Goal: Task Accomplishment & Management: Manage account settings

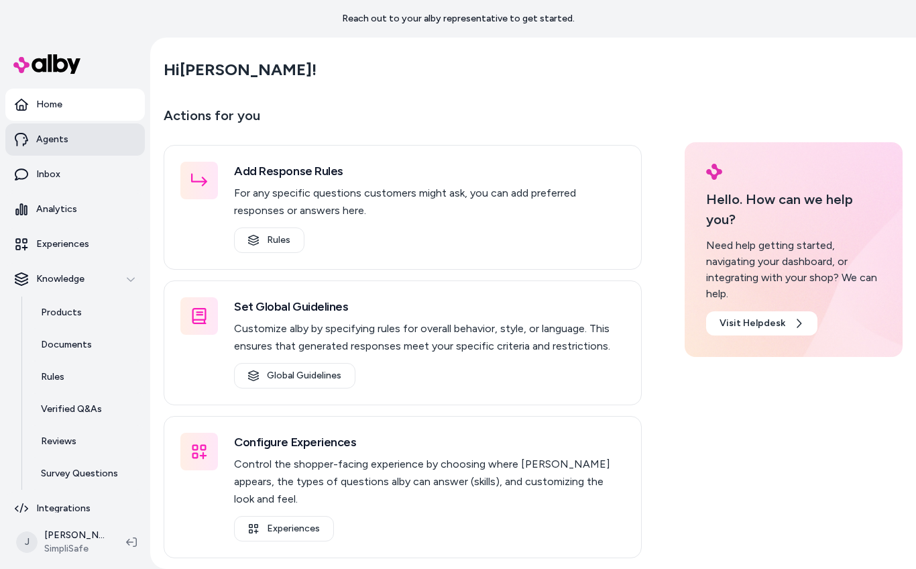
click at [39, 143] on p "Agents" at bounding box center [52, 139] width 32 height 13
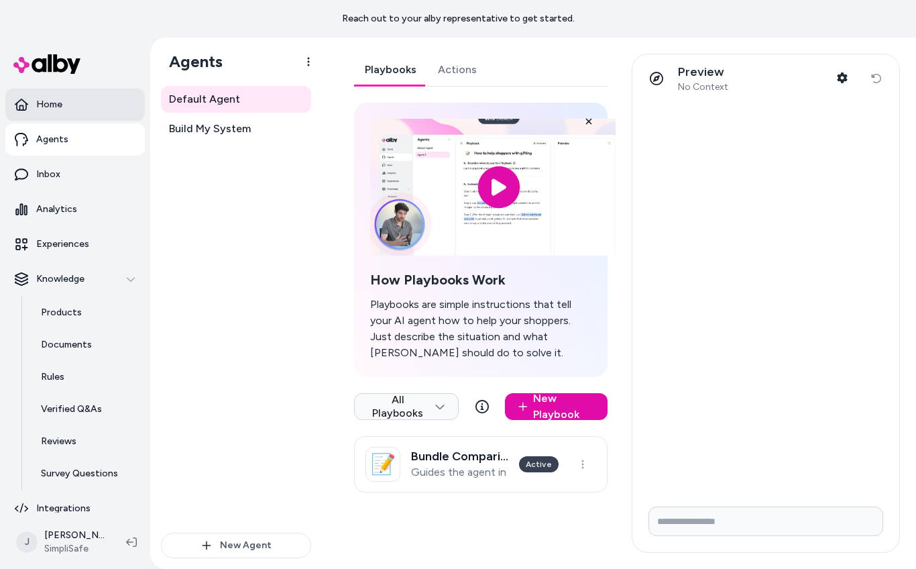
click at [58, 109] on p "Home" at bounding box center [49, 104] width 26 height 13
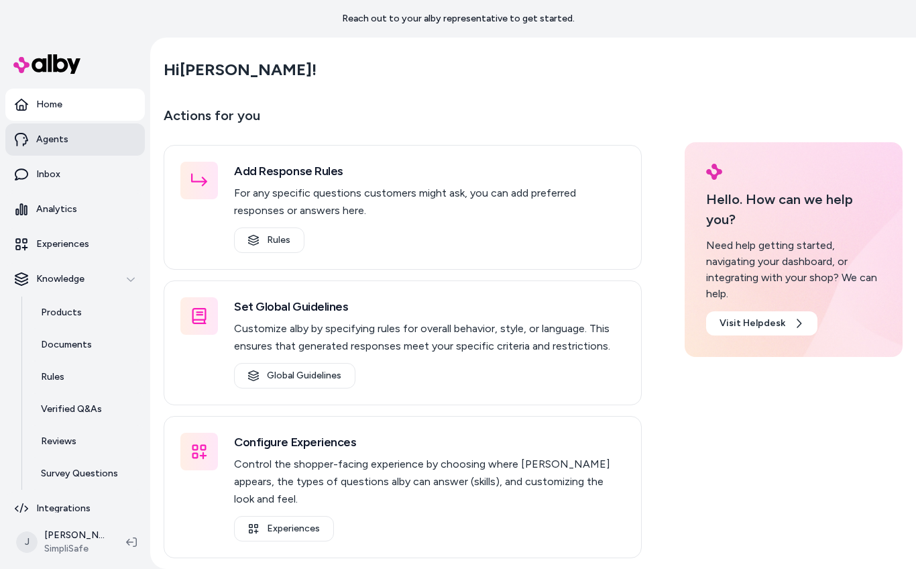
click at [67, 146] on link "Agents" at bounding box center [75, 139] width 140 height 32
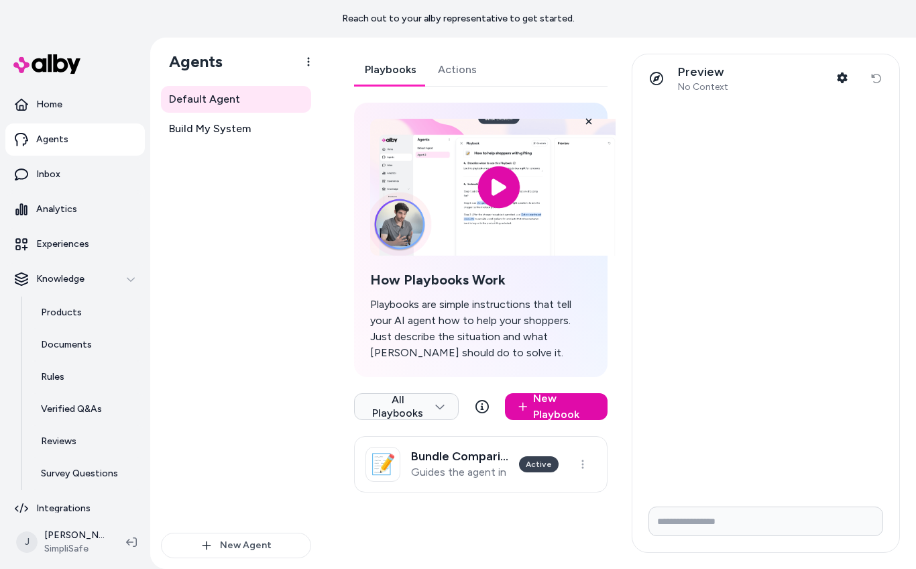
click at [681, 508] on input "Write your prompt here" at bounding box center [766, 521] width 235 height 30
click at [443, 402] on html "Reach out to your alby representative to get started. Home Agents Inbox Analyti…" at bounding box center [458, 284] width 916 height 569
click at [200, 124] on span "Build My System" at bounding box center [210, 129] width 82 height 16
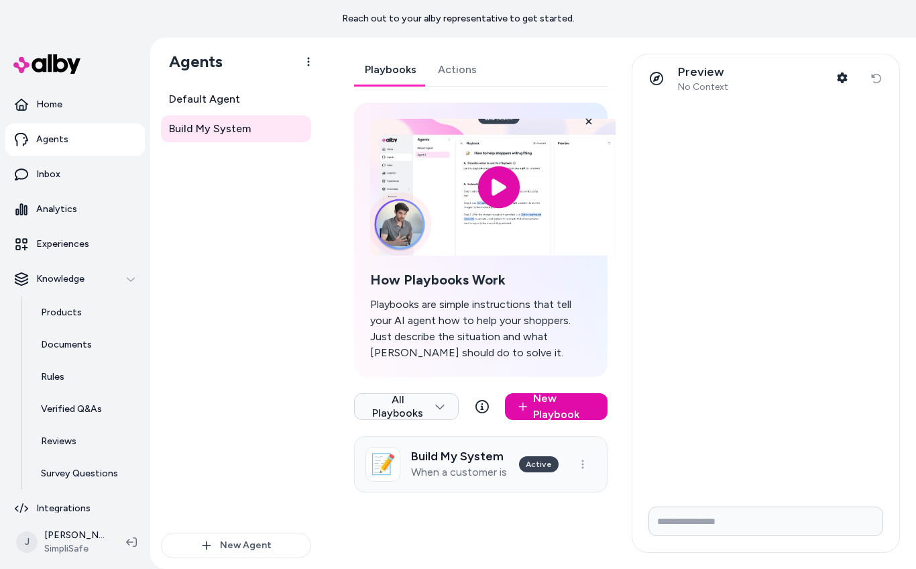
click at [533, 483] on link "📝 Build My System When a customer is on SimpliSafe’s Build My System page (/bui…" at bounding box center [481, 464] width 254 height 56
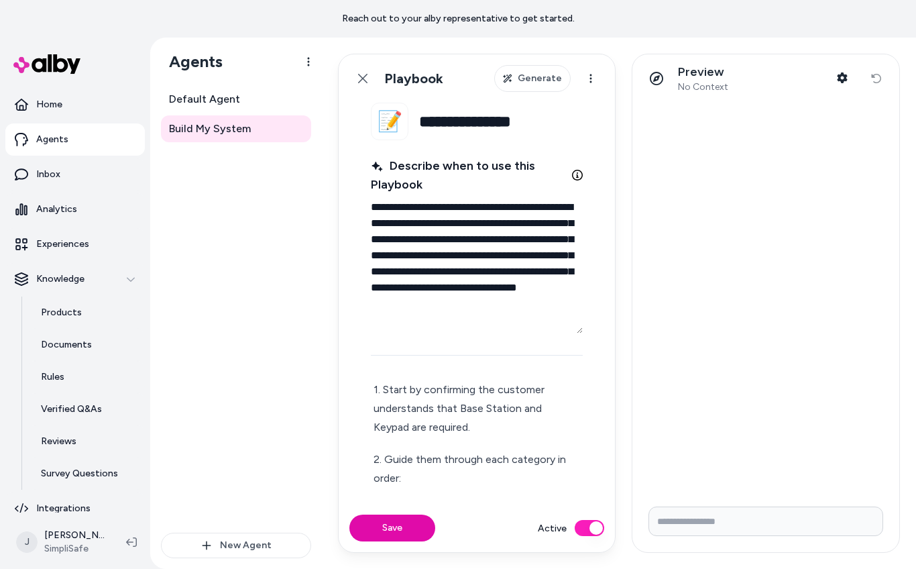
scroll to position [35, 0]
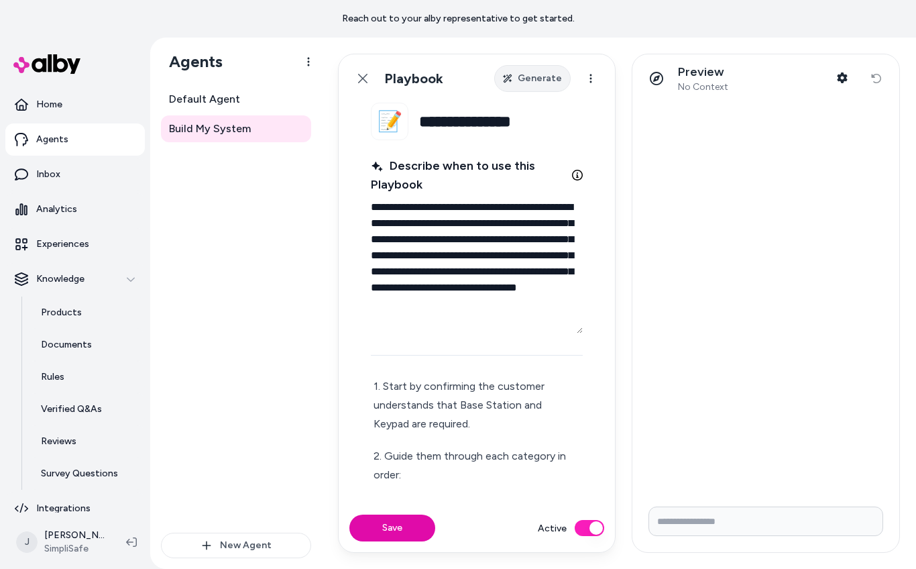
click at [530, 82] on span "Generate" at bounding box center [540, 78] width 44 height 13
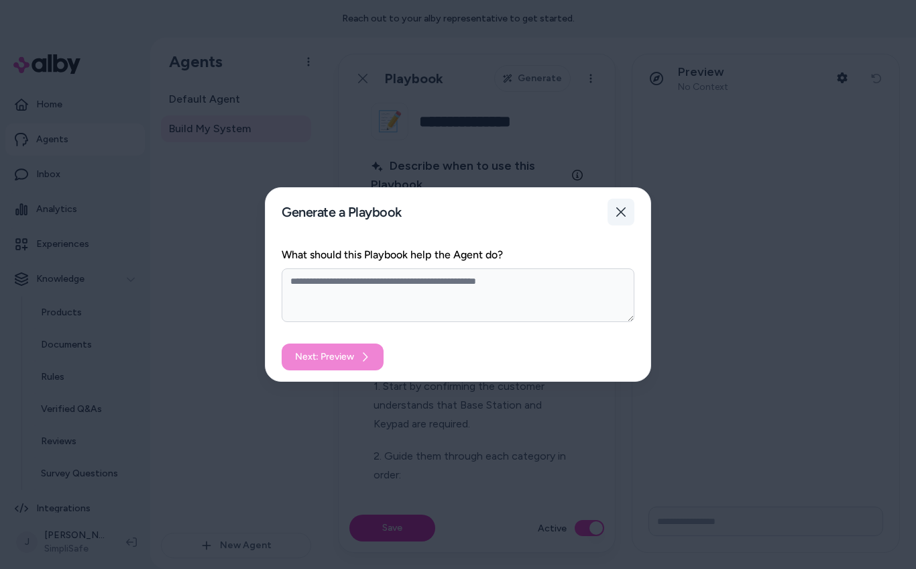
click at [624, 211] on icon "button" at bounding box center [621, 212] width 11 height 11
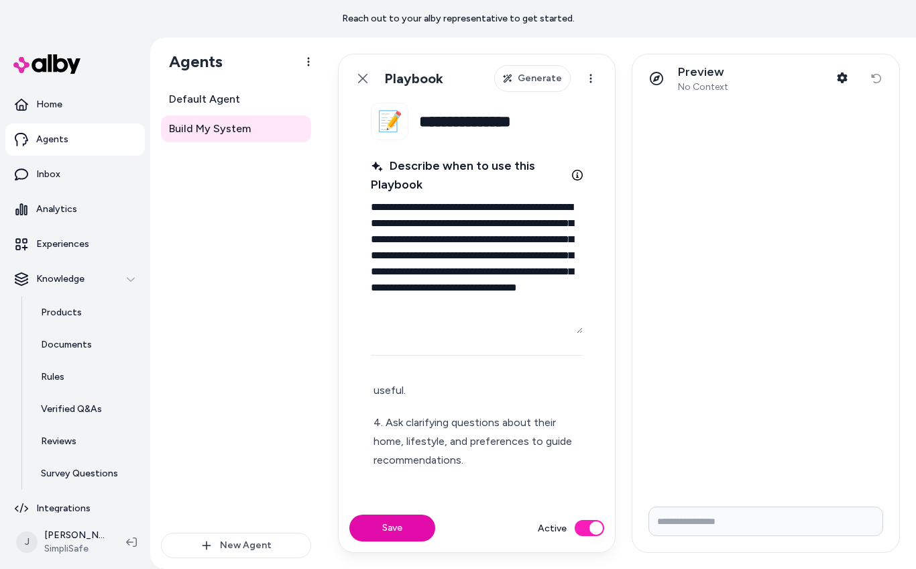
scroll to position [170, 0]
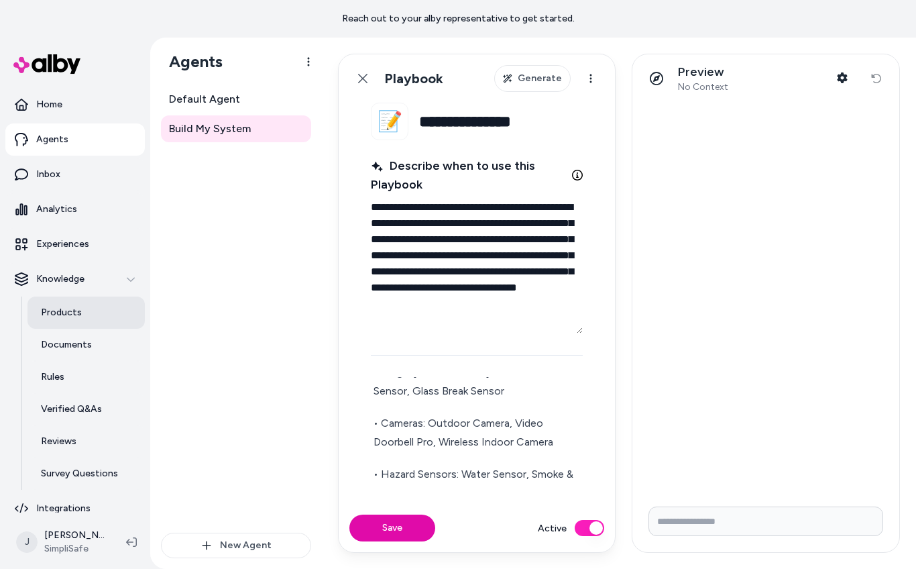
click at [62, 319] on link "Products" at bounding box center [85, 312] width 117 height 32
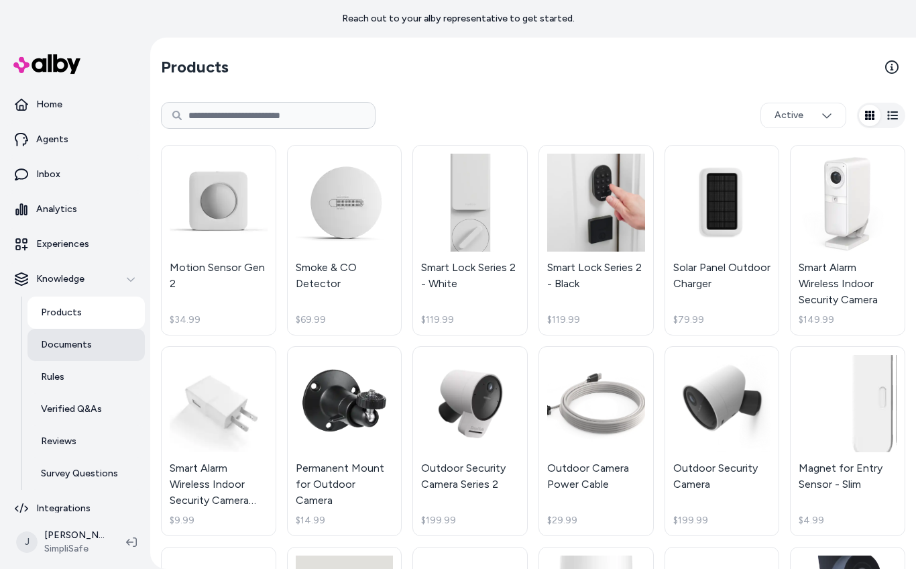
click at [63, 347] on p "Documents" at bounding box center [66, 344] width 51 height 13
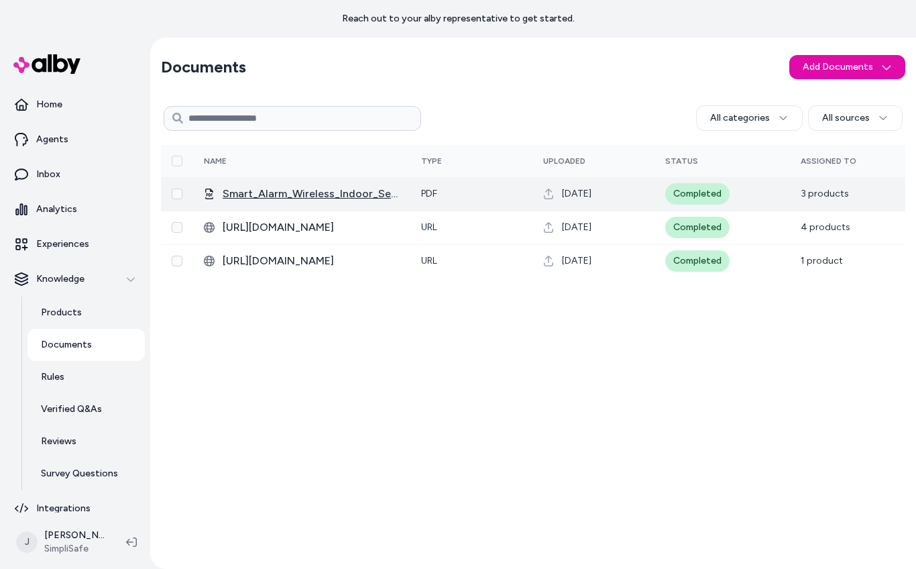
click at [307, 195] on span "Smart_Alarm_Wireless_Indoor_Security_Camera-_Product_Sheet" at bounding box center [311, 194] width 177 height 16
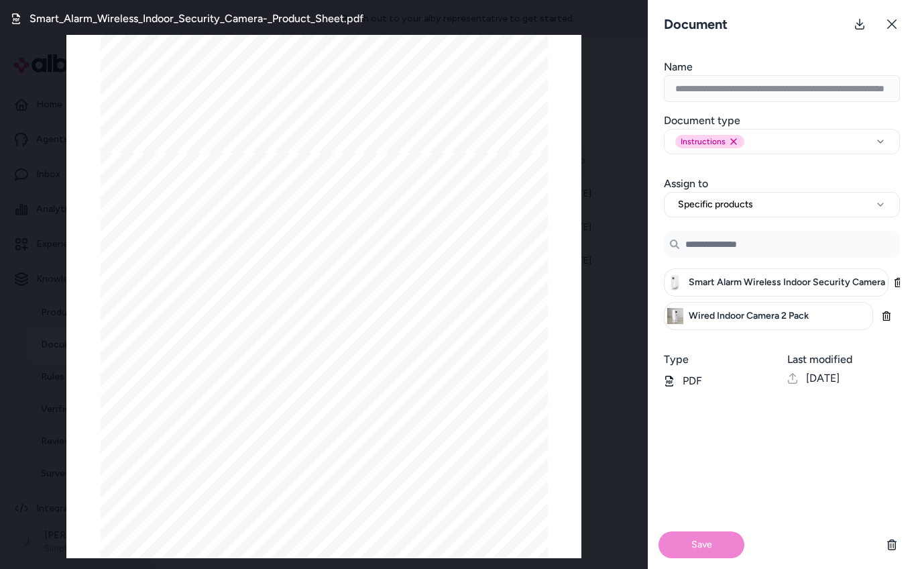
scroll to position [203, 0]
click at [895, 17] on button at bounding box center [892, 24] width 27 height 27
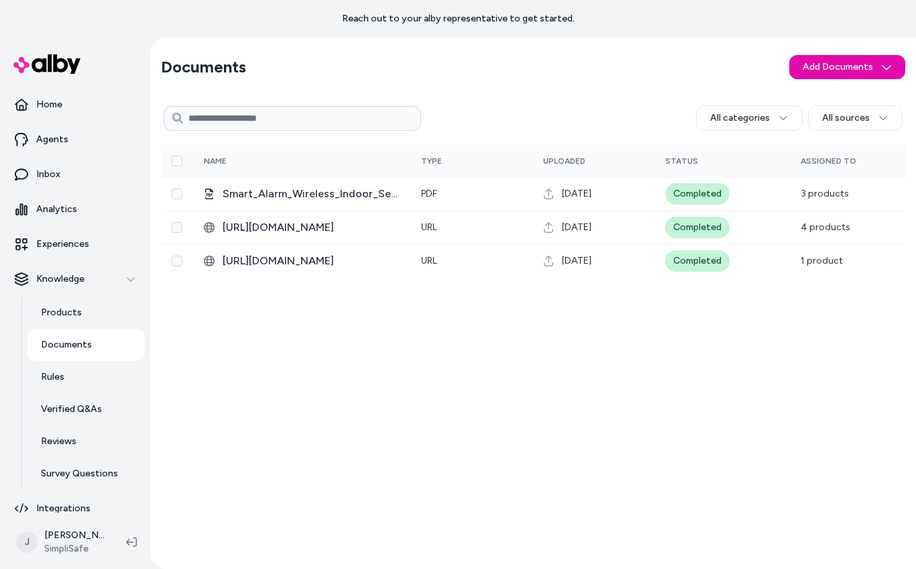
click at [219, 127] on input at bounding box center [293, 118] width 258 height 25
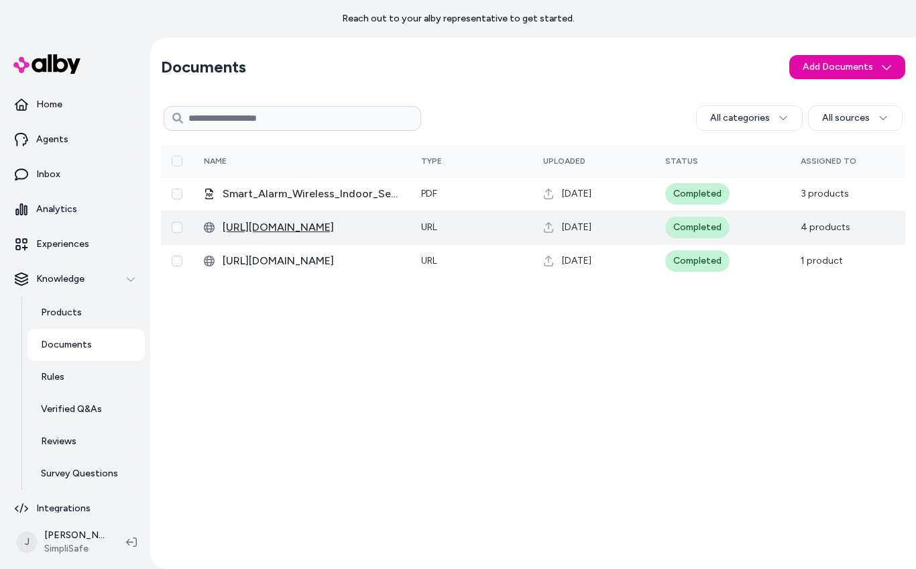
click at [365, 227] on span "https://support.simplisafe.com/articles/cameras/activity-zones-for-cameras/6851…" at bounding box center [311, 227] width 177 height 16
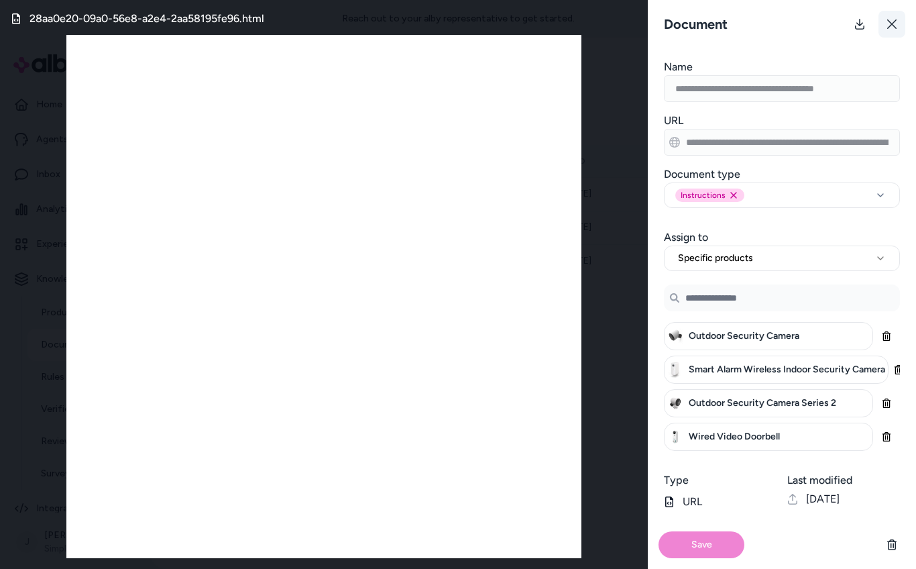
click at [893, 17] on button at bounding box center [892, 24] width 27 height 27
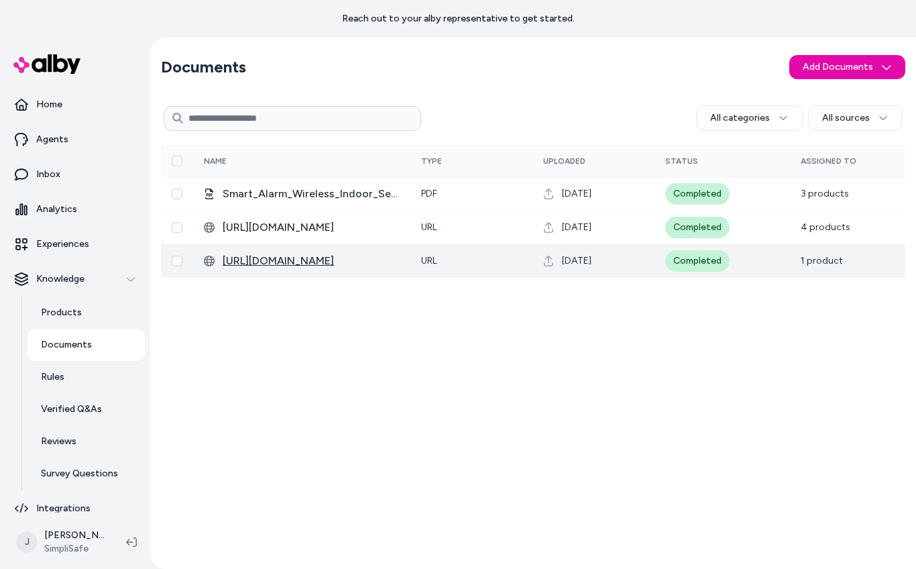
click at [331, 256] on span "https://support.simplisafe.com/articles/temperature-sensor/testing-the-temperat…" at bounding box center [311, 261] width 177 height 16
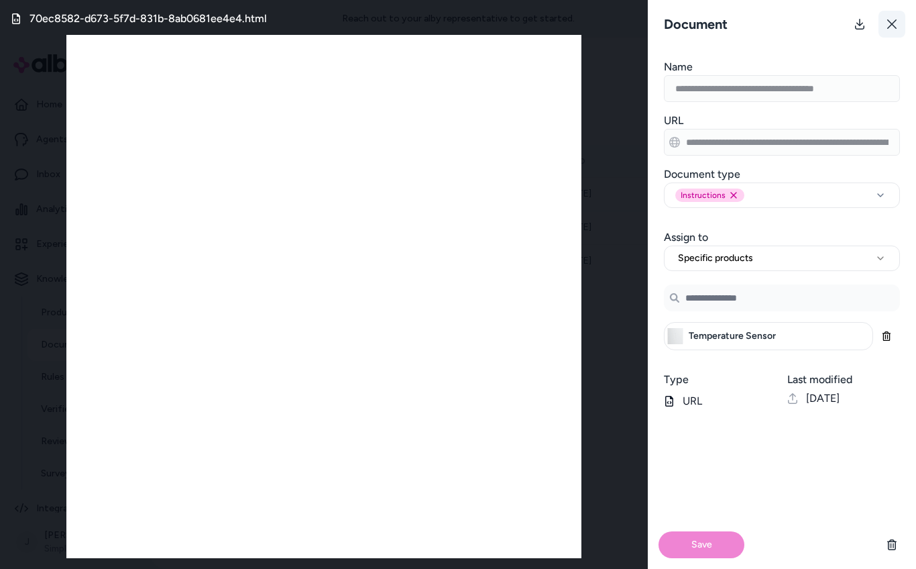
click at [895, 23] on icon at bounding box center [892, 24] width 11 height 11
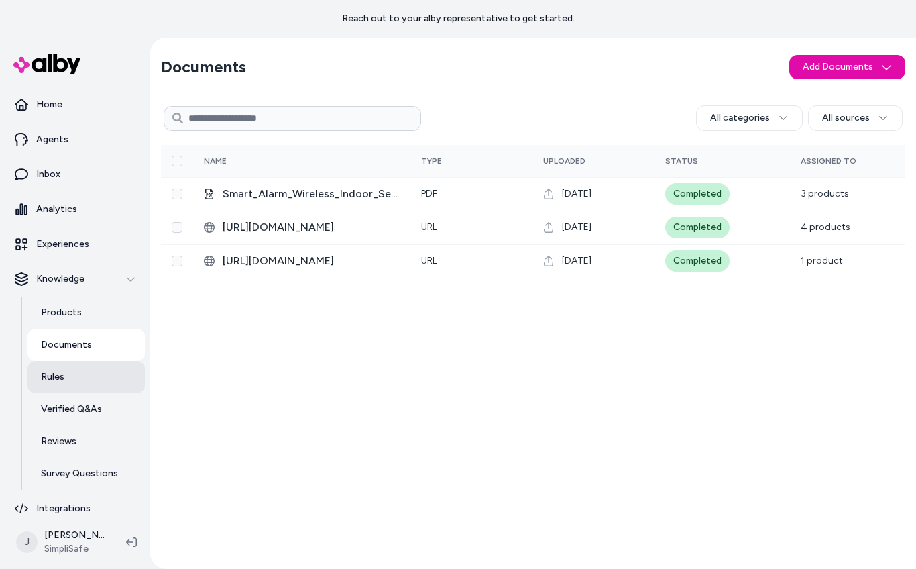
click at [62, 384] on link "Rules" at bounding box center [85, 377] width 117 height 32
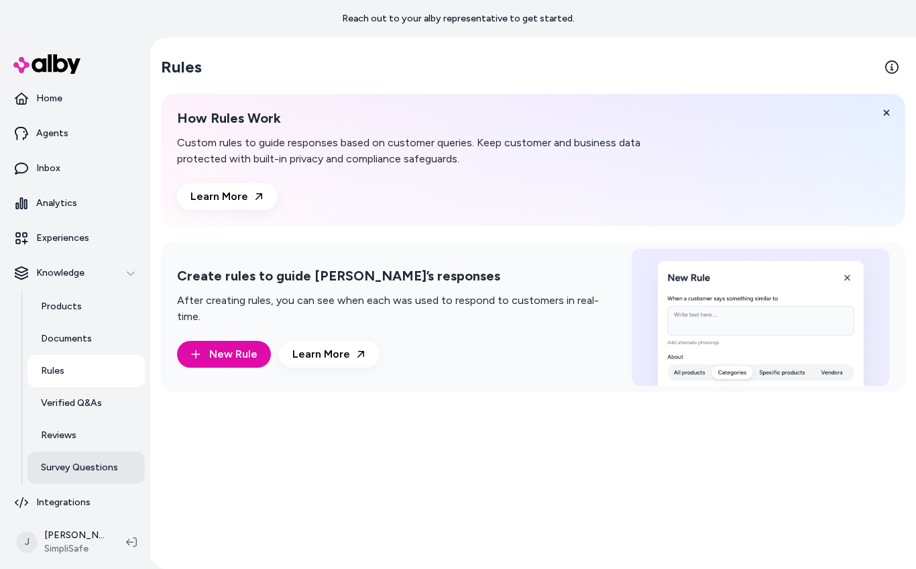
scroll to position [12, 0]
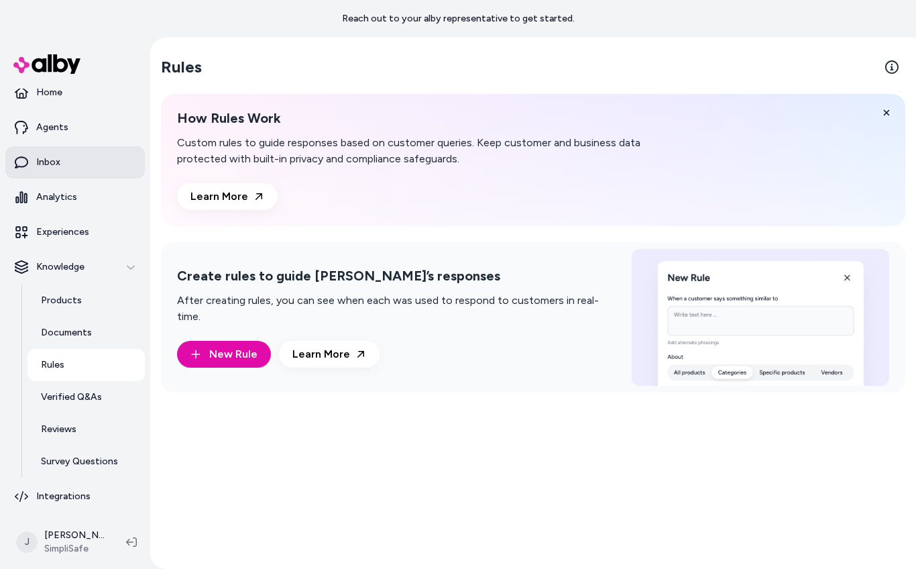
click at [57, 165] on p "Inbox" at bounding box center [48, 162] width 24 height 13
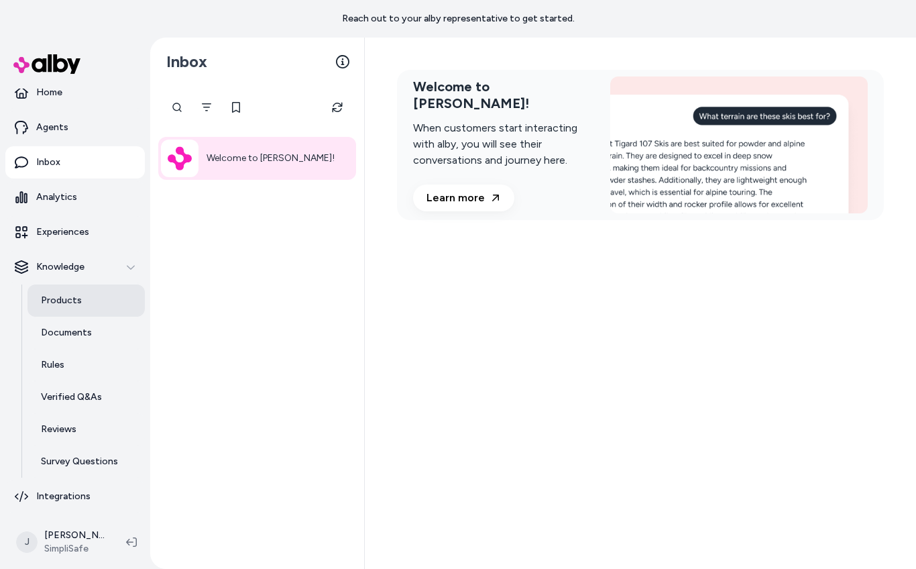
click at [78, 306] on p "Products" at bounding box center [61, 300] width 41 height 13
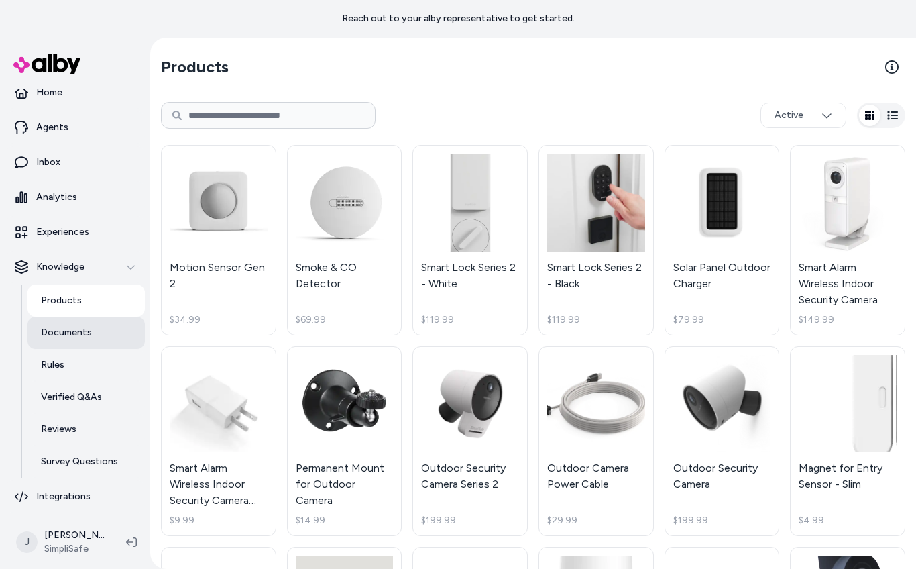
click at [80, 336] on p "Documents" at bounding box center [66, 332] width 51 height 13
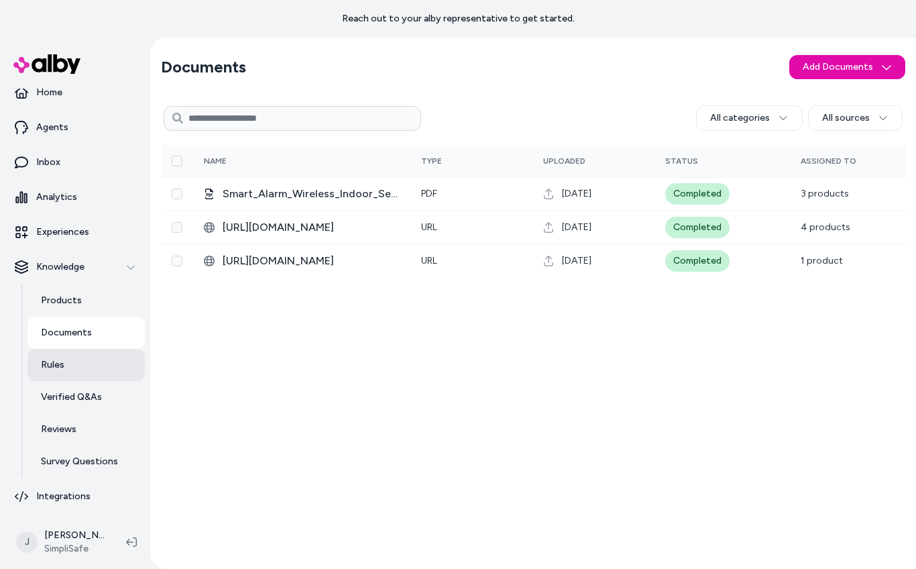
click at [96, 367] on link "Rules" at bounding box center [85, 365] width 117 height 32
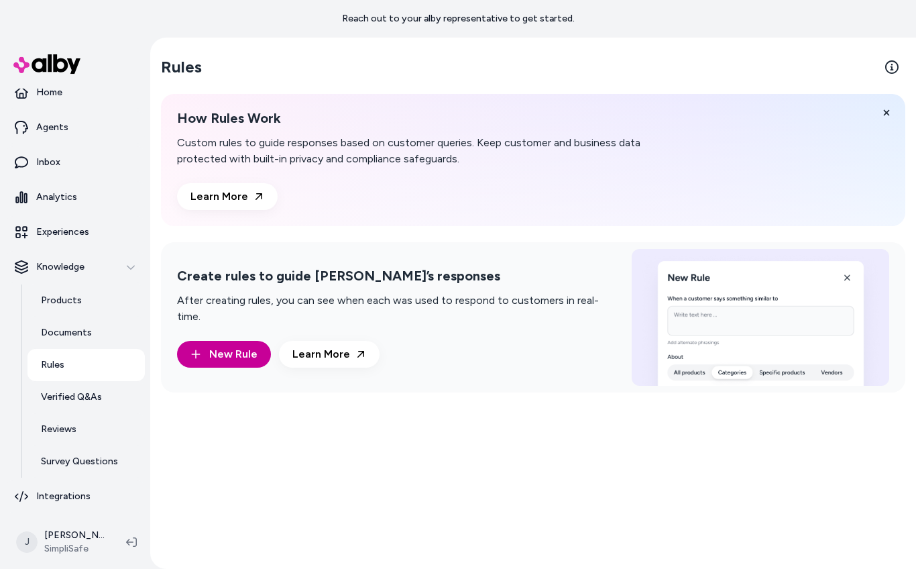
click at [252, 346] on span "New Rule" at bounding box center [233, 354] width 48 height 16
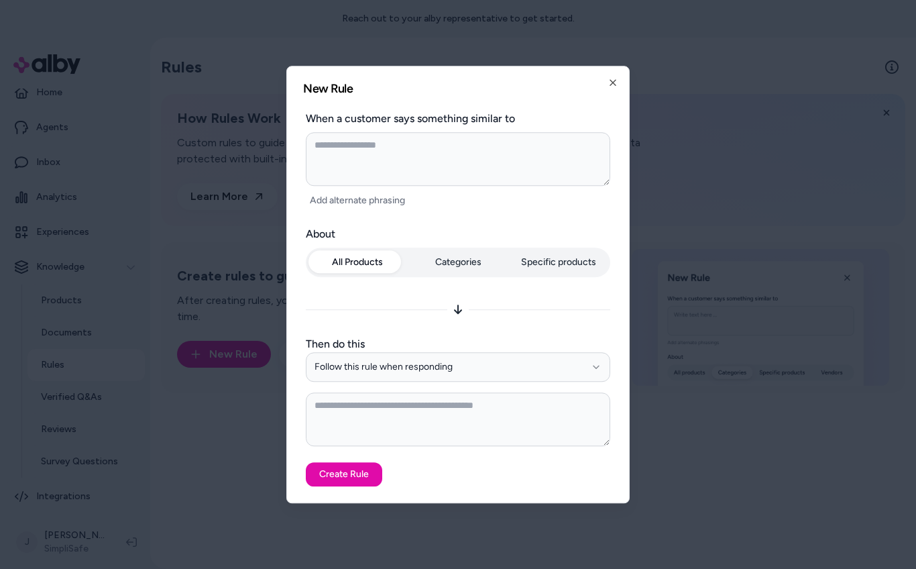
click at [487, 263] on div "All Products Categories Specific products" at bounding box center [458, 264] width 304 height 35
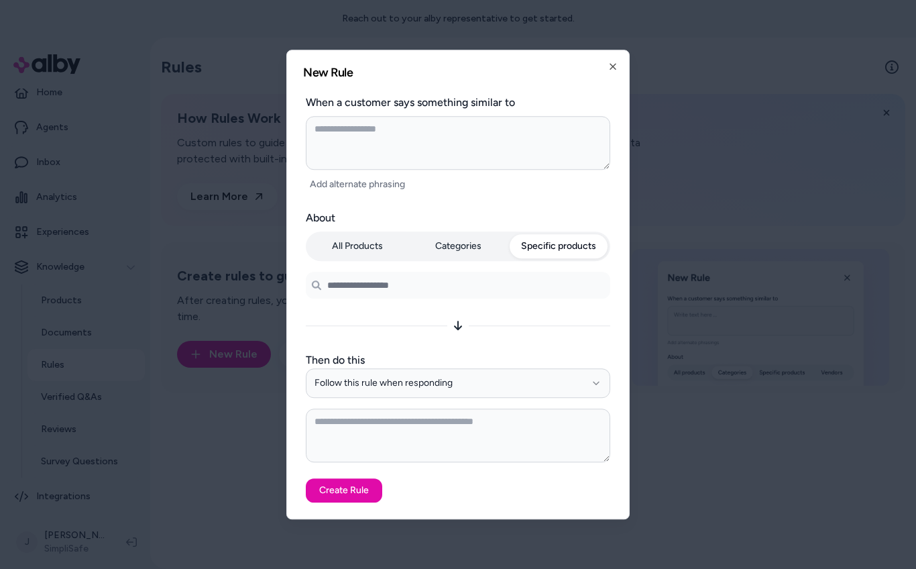
click at [538, 249] on button "Specific products" at bounding box center [559, 246] width 98 height 24
click at [459, 241] on button "Categories" at bounding box center [458, 246] width 98 height 24
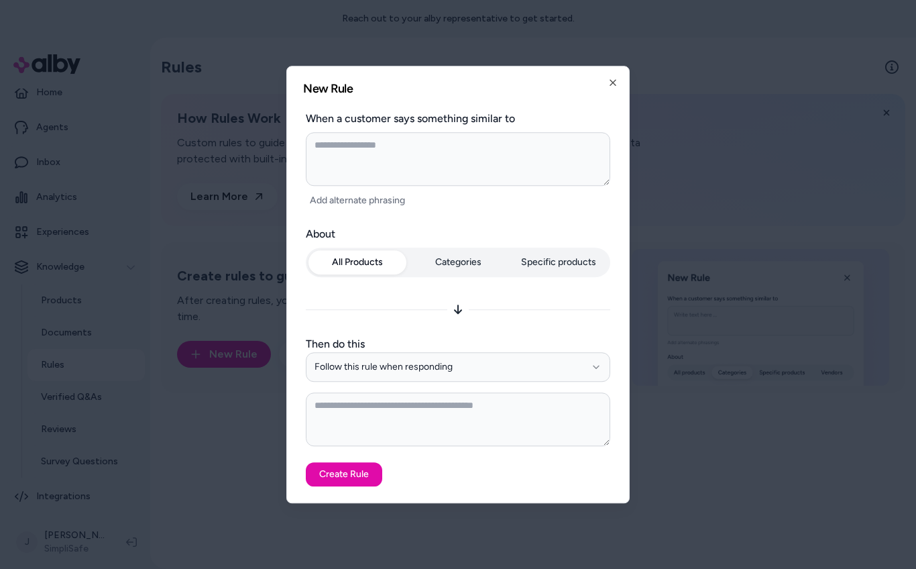
click at [370, 251] on button "All Products" at bounding box center [358, 262] width 98 height 24
click at [431, 366] on button "Follow this rule when responding" at bounding box center [458, 367] width 304 height 30
click at [719, 330] on div at bounding box center [458, 284] width 916 height 569
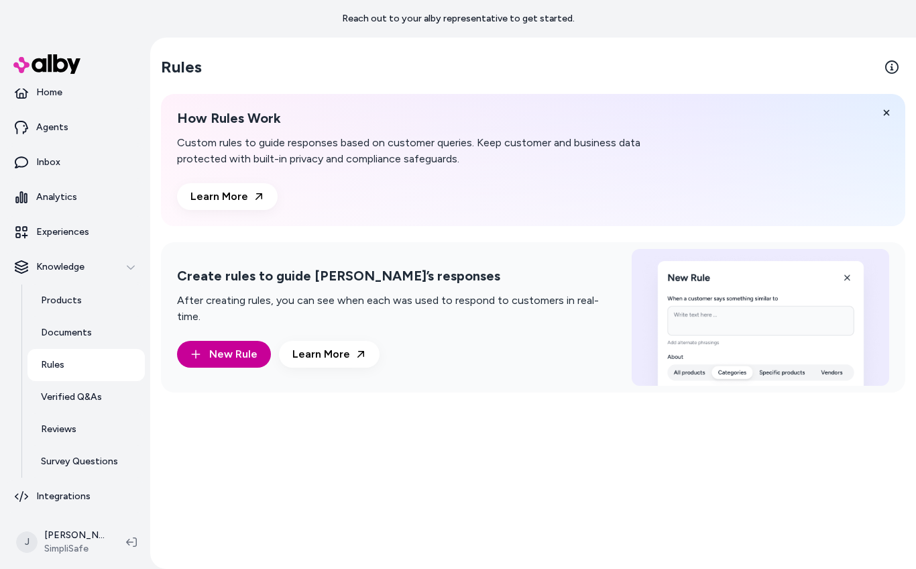
click at [248, 346] on span "New Rule" at bounding box center [233, 354] width 48 height 16
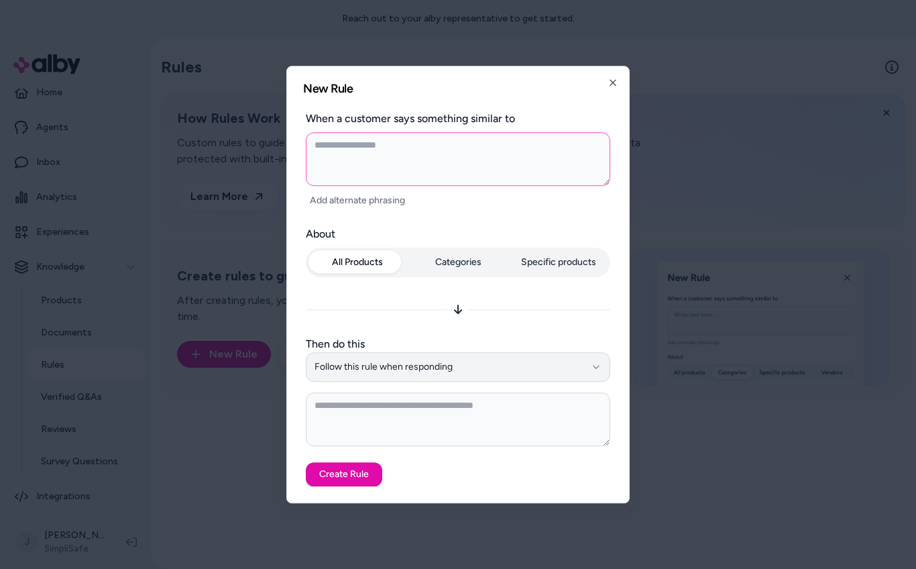
click at [448, 372] on button "Follow this rule when responding" at bounding box center [458, 367] width 304 height 30
click at [433, 438] on textarea at bounding box center [458, 419] width 304 height 54
click at [341, 156] on textarea at bounding box center [458, 159] width 304 height 54
type textarea "*"
click at [248, 423] on div at bounding box center [458, 284] width 916 height 569
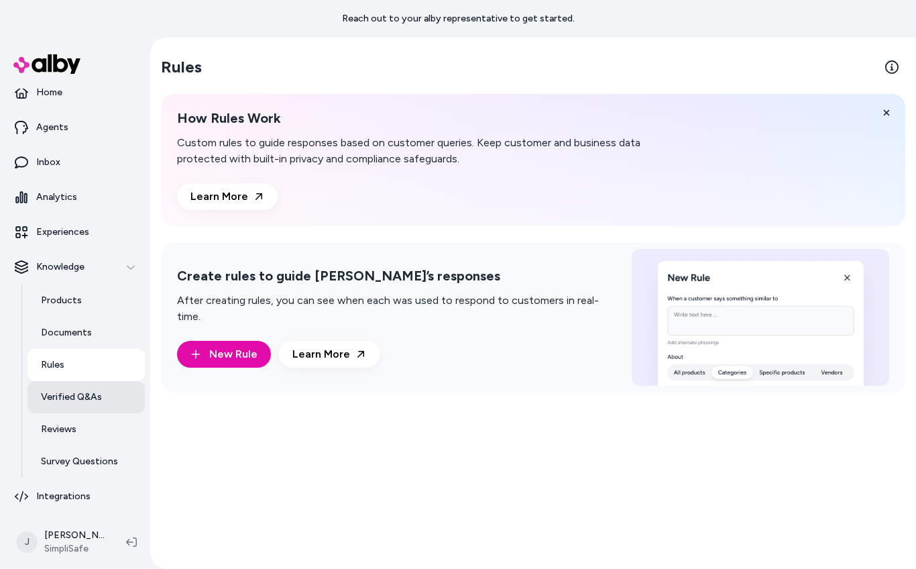
click at [86, 396] on p "Verified Q&As" at bounding box center [71, 396] width 61 height 13
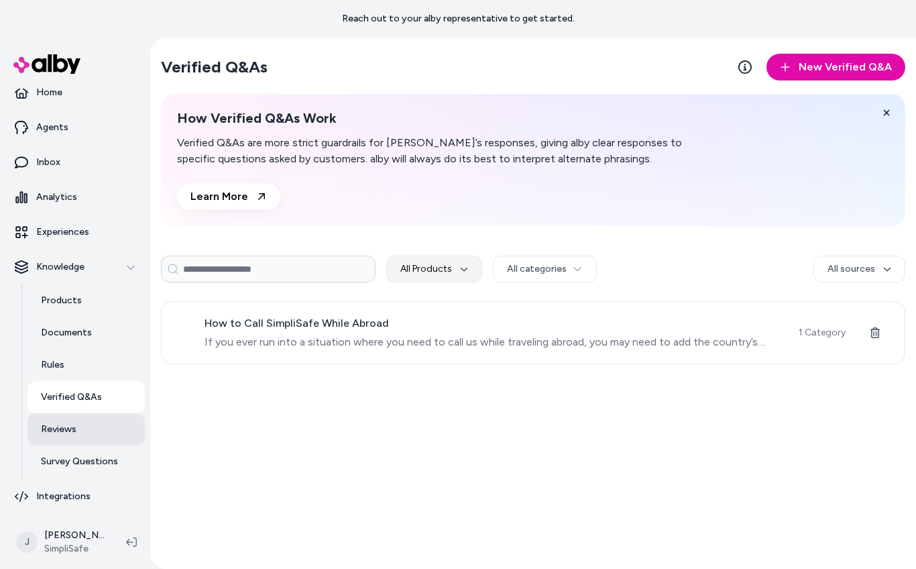
click at [78, 434] on link "Reviews" at bounding box center [85, 429] width 117 height 32
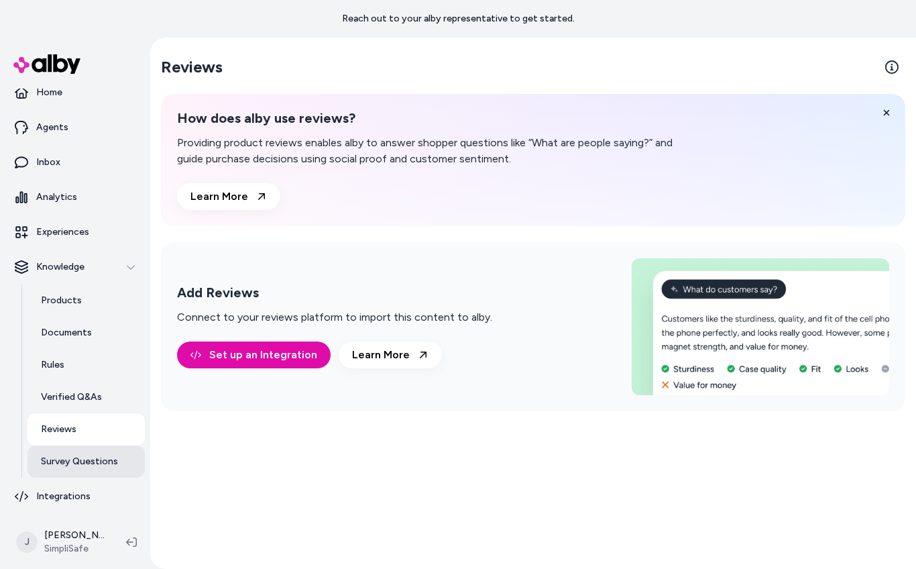
click at [77, 460] on p "Survey Questions" at bounding box center [79, 461] width 77 height 13
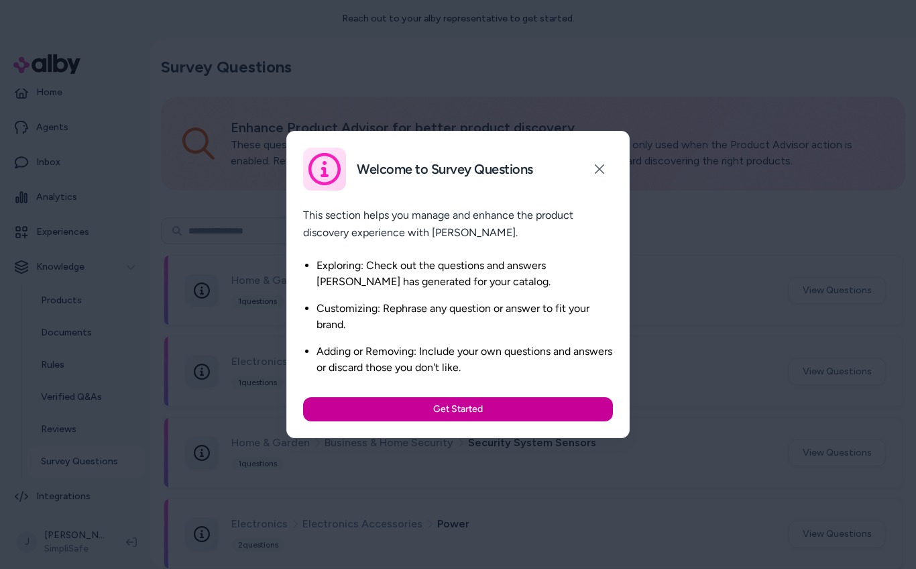
click at [453, 406] on button "Get Started" at bounding box center [458, 409] width 310 height 24
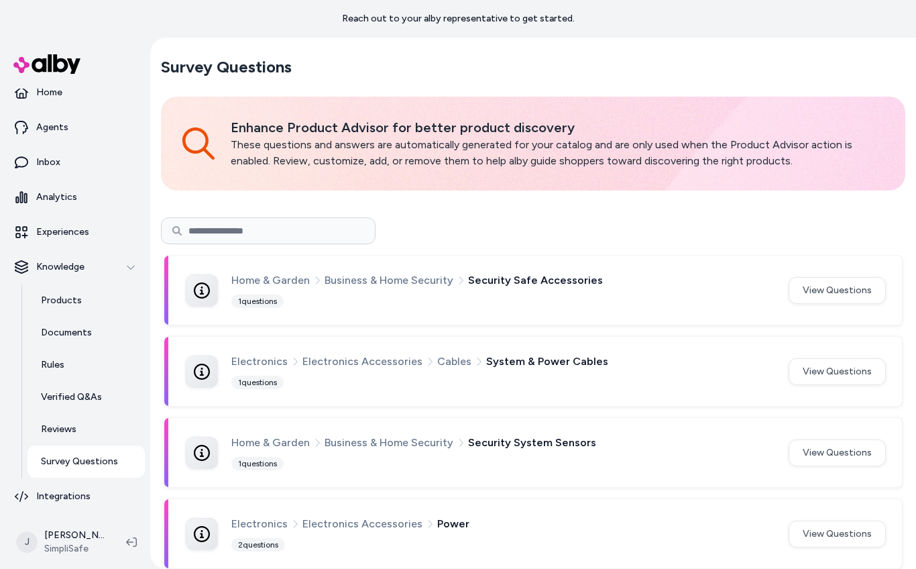
click at [325, 292] on div "Home & Garden Business & Home Security Security Safe Accessories 1 questions" at bounding box center [501, 290] width 541 height 37
click at [335, 284] on span "Business & Home Security" at bounding box center [389, 280] width 129 height 17
click at [819, 299] on button "View Questions" at bounding box center [837, 290] width 97 height 27
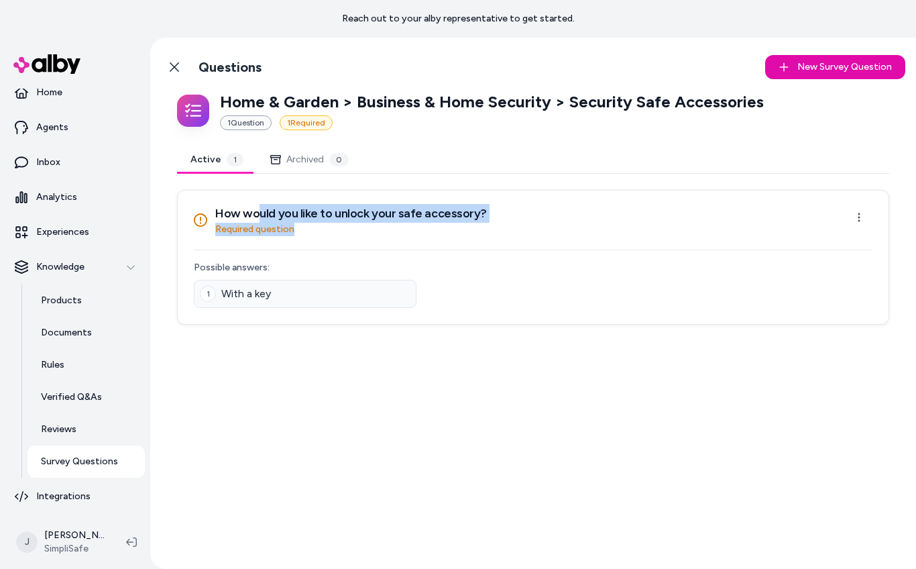
drag, startPoint x: 262, startPoint y: 221, endPoint x: 465, endPoint y: 232, distance: 204.2
click at [465, 232] on div "How would you like to unlock your safe accessory? Required question" at bounding box center [351, 220] width 272 height 32
click at [169, 64] on icon at bounding box center [174, 67] width 11 height 11
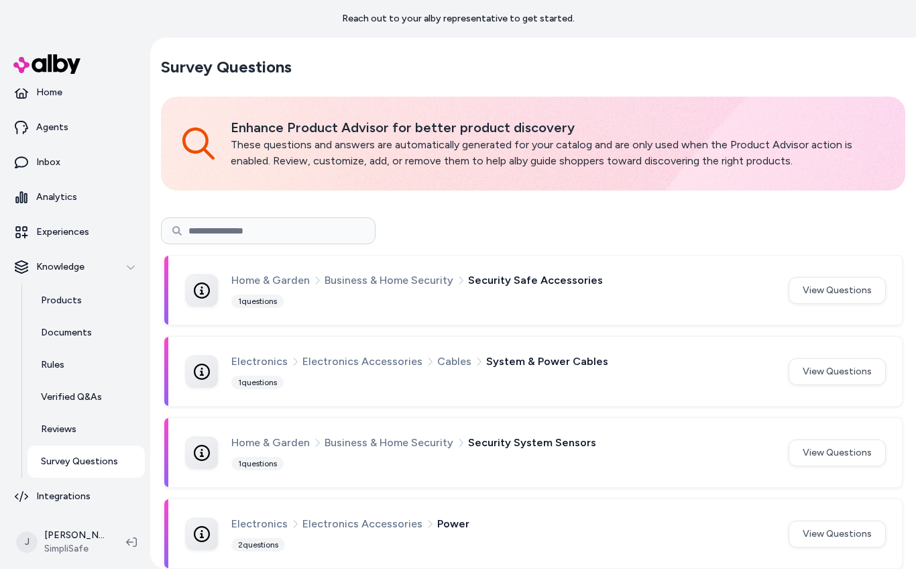
click at [527, 366] on span "System & Power Cables" at bounding box center [547, 361] width 122 height 17
click at [834, 372] on button "View Questions" at bounding box center [837, 371] width 97 height 27
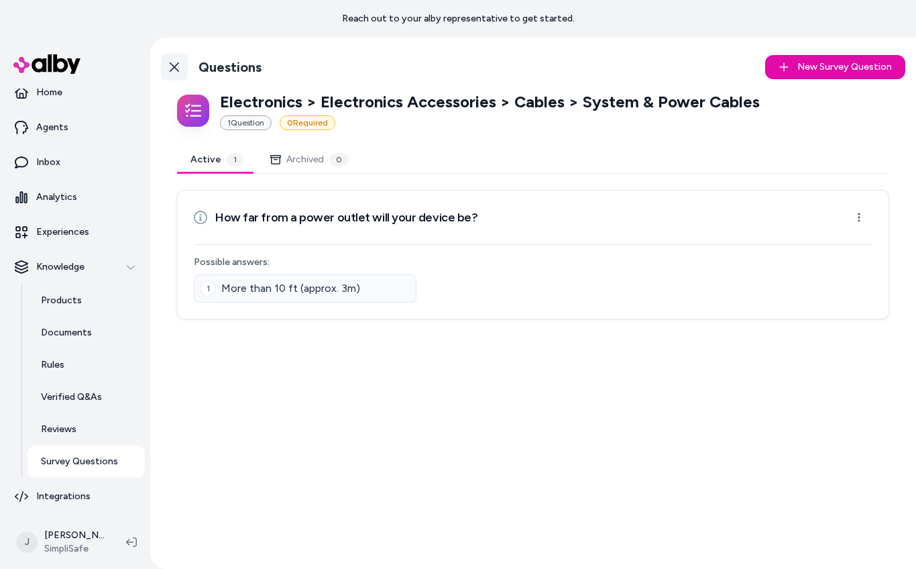
click at [184, 63] on link "Back to Categories" at bounding box center [174, 67] width 27 height 27
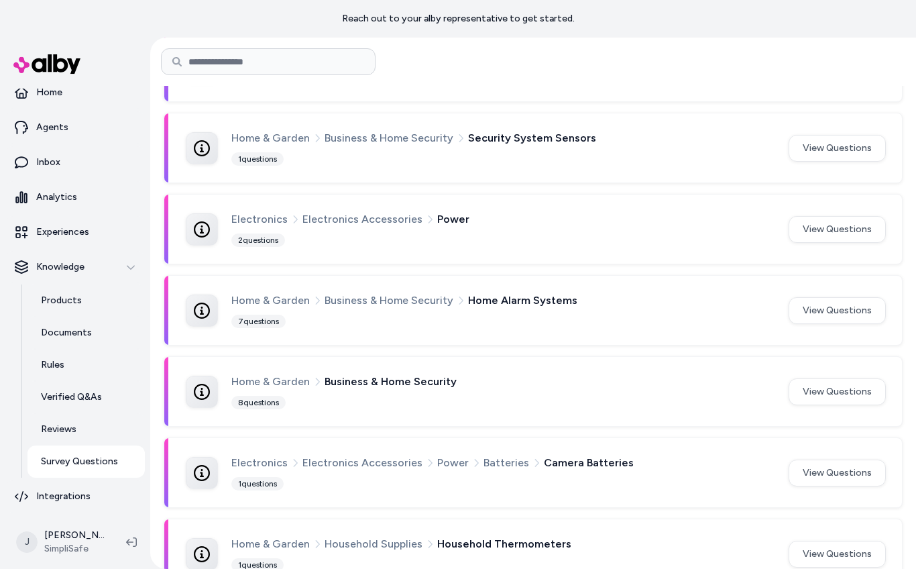
scroll to position [371, 0]
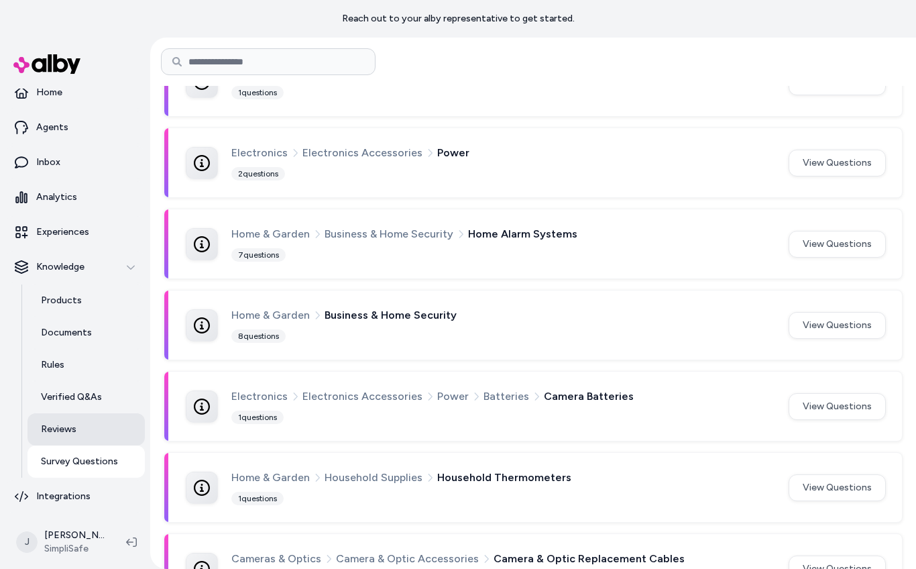
click at [70, 421] on link "Reviews" at bounding box center [85, 429] width 117 height 32
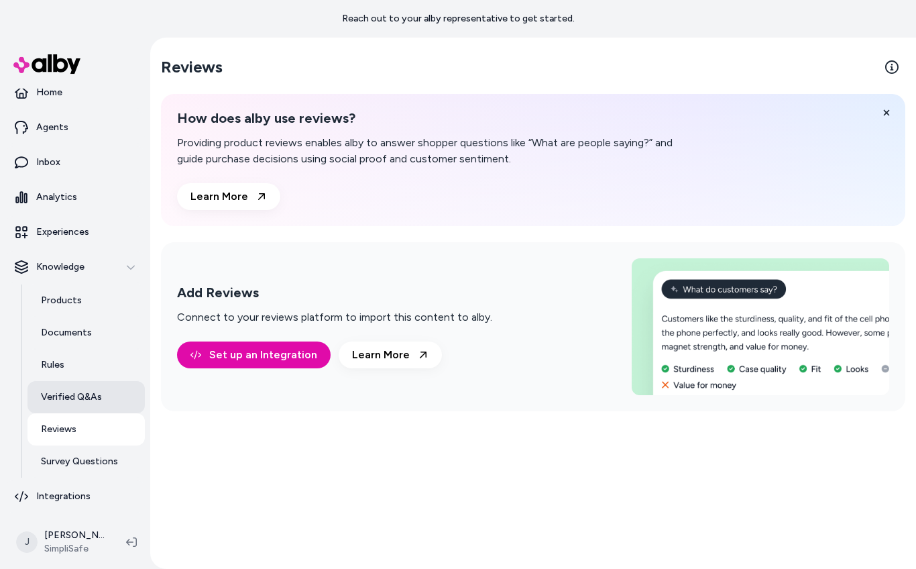
click at [88, 398] on p "Verified Q&As" at bounding box center [71, 396] width 61 height 13
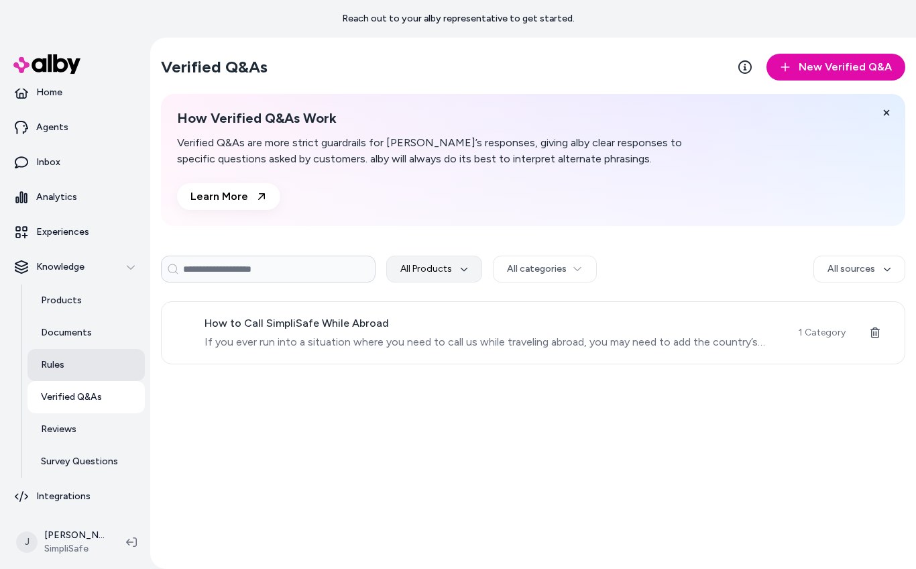
click at [80, 368] on link "Rules" at bounding box center [85, 365] width 117 height 32
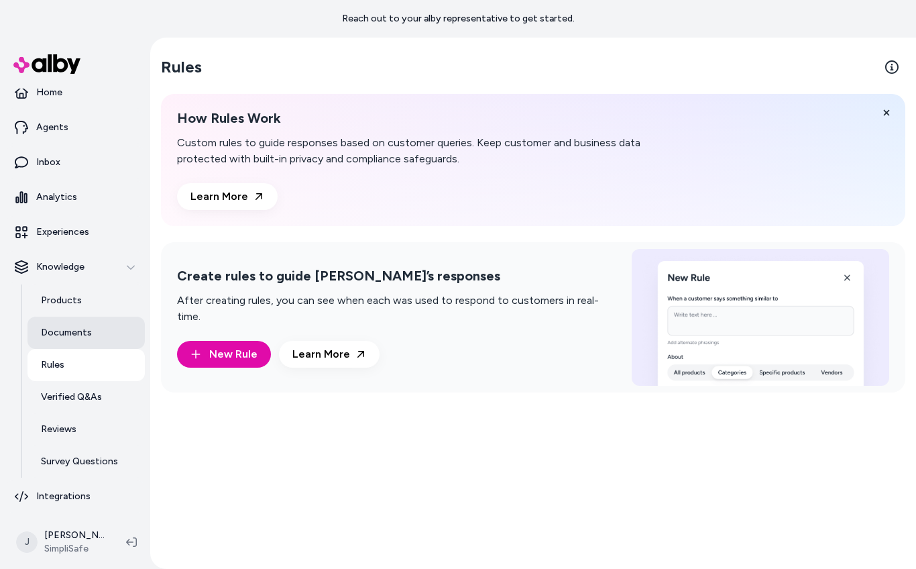
click at [79, 321] on link "Documents" at bounding box center [85, 333] width 117 height 32
click at [82, 298] on link "Products" at bounding box center [85, 300] width 117 height 32
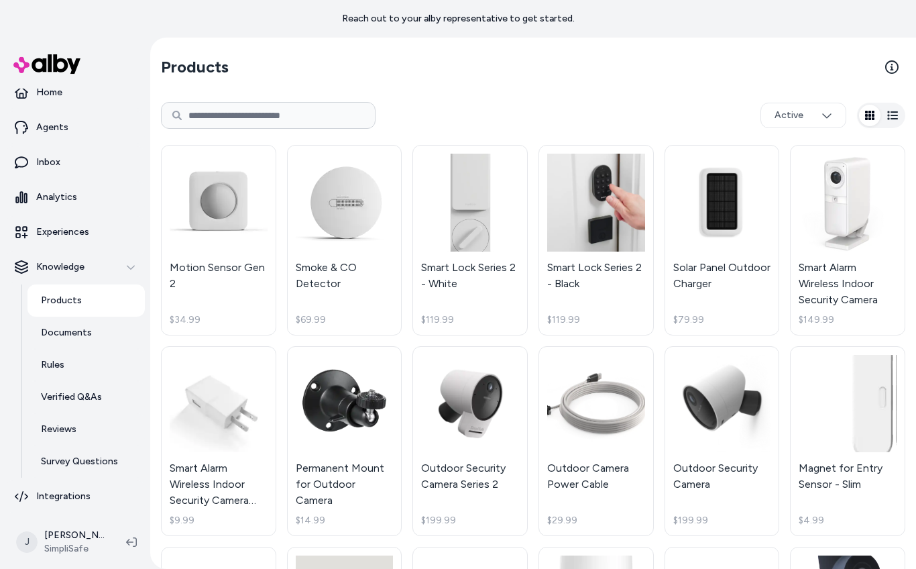
click at [80, 297] on link "Products" at bounding box center [85, 300] width 117 height 32
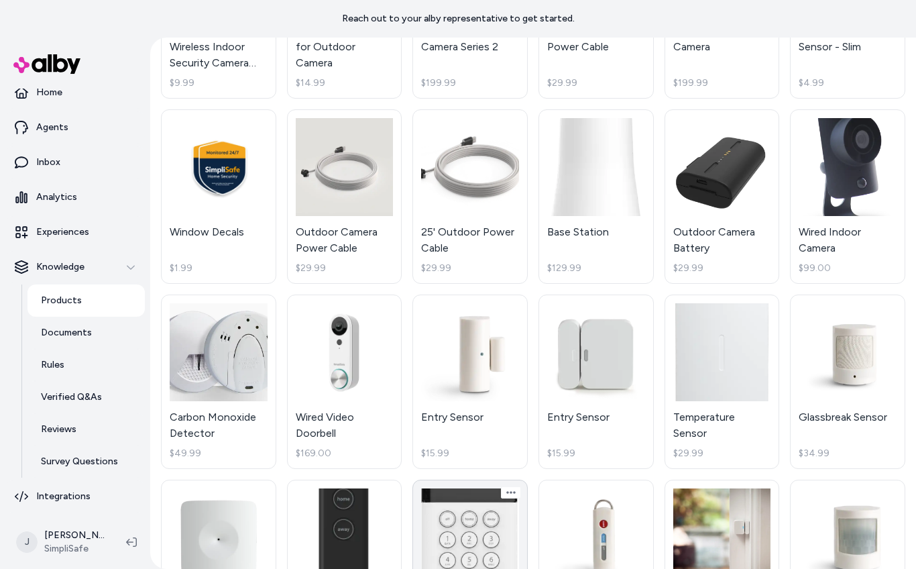
scroll to position [463, 0]
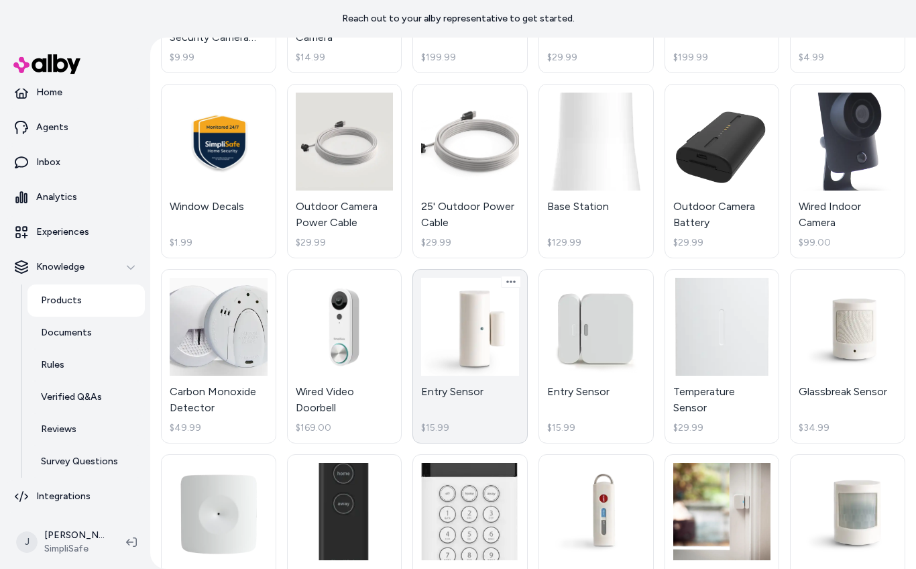
click at [463, 329] on link "Entry Sensor $15.99" at bounding box center [469, 356] width 115 height 174
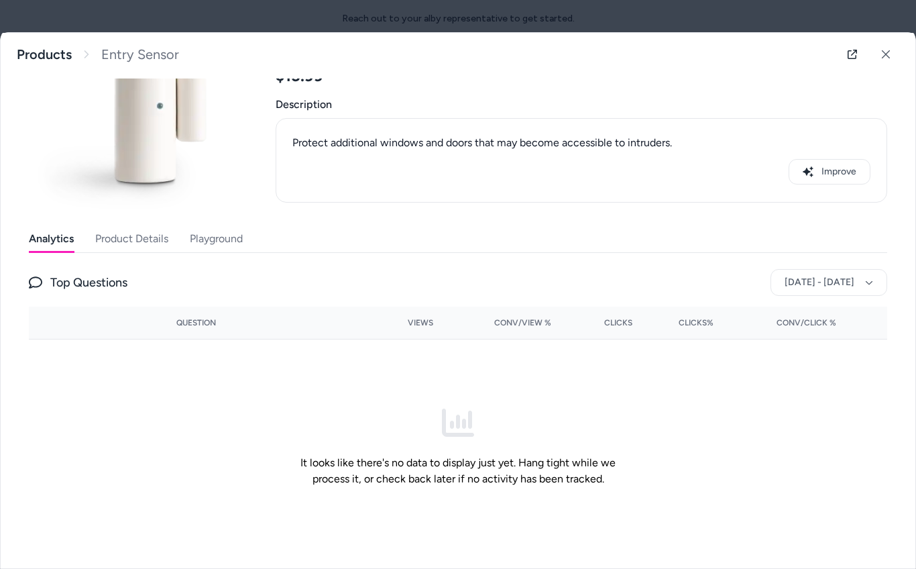
scroll to position [109, 0]
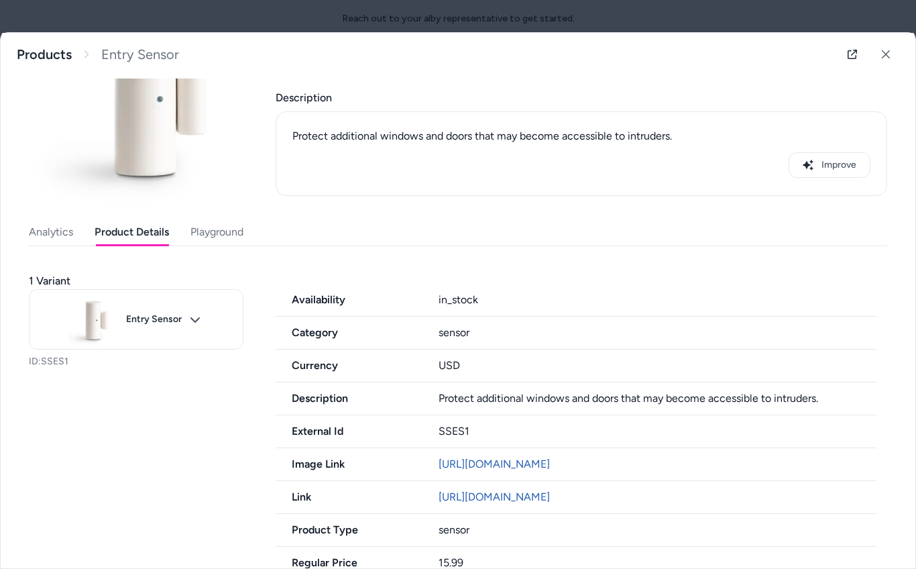
click at [127, 220] on button "Product Details" at bounding box center [132, 232] width 74 height 27
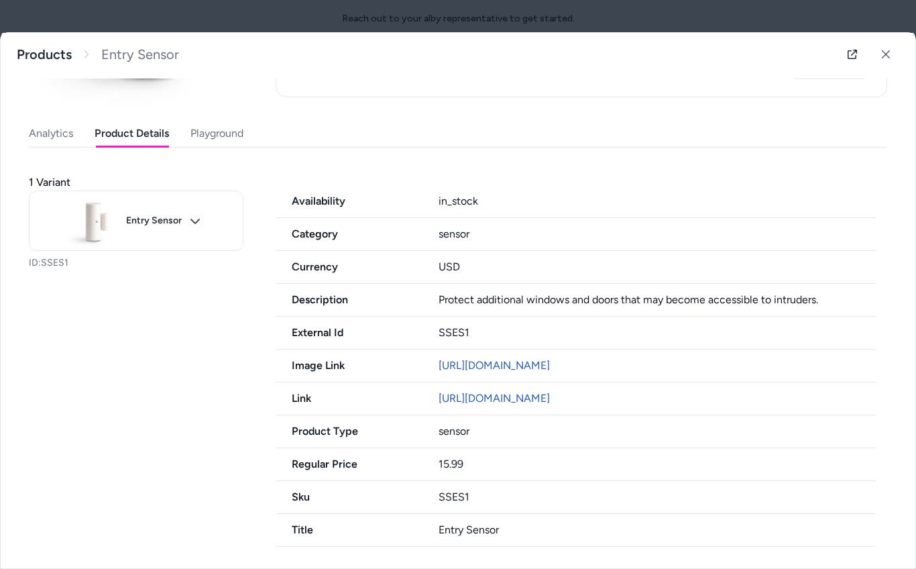
scroll to position [93, 0]
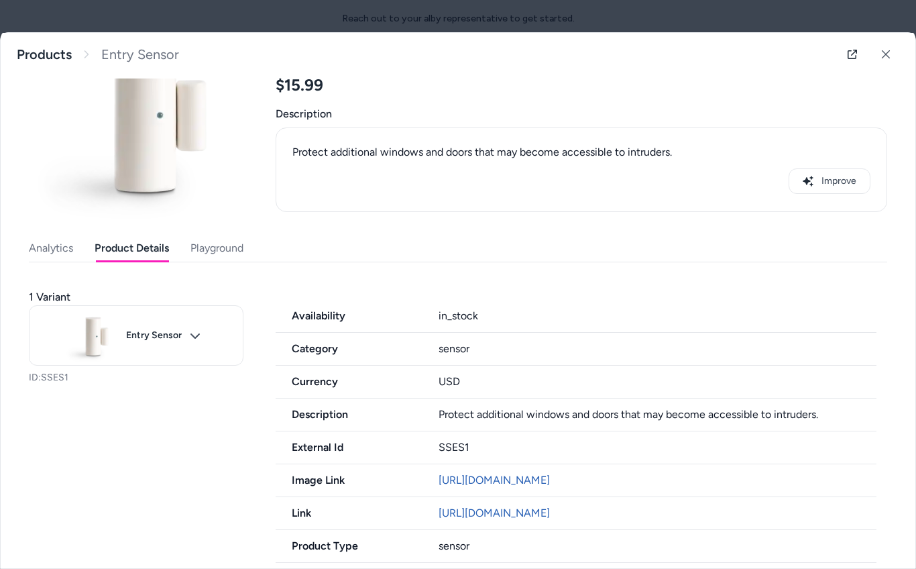
click at [197, 114] on div "Last updated Aug 18, 2025 Product ID: SSES1 Entry Sensor $15.99 Description Pro…" at bounding box center [458, 324] width 858 height 673
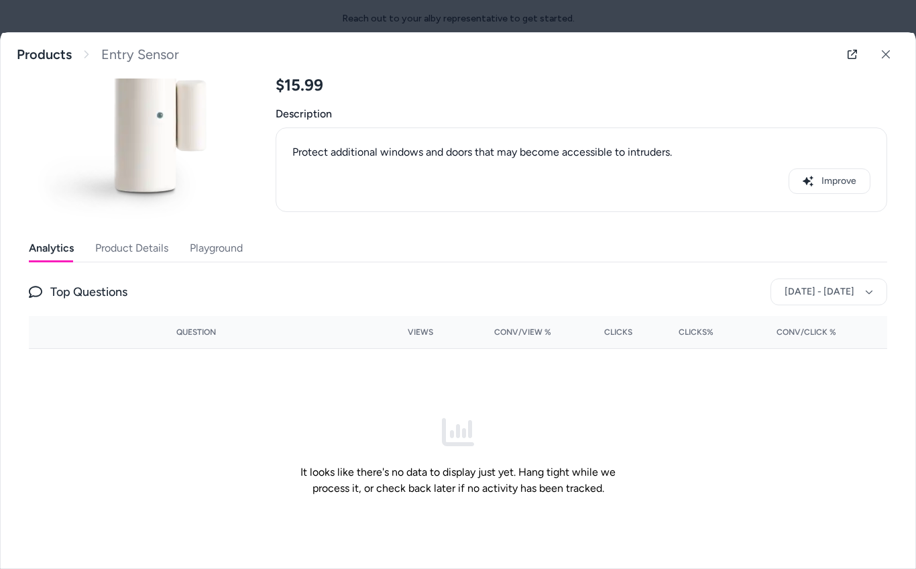
click at [51, 251] on button "Analytics" at bounding box center [51, 248] width 45 height 27
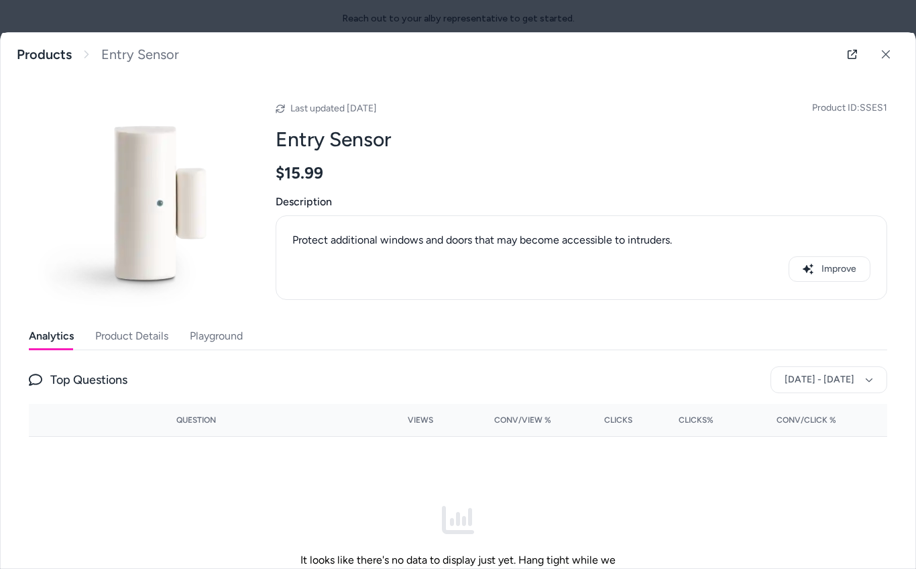
scroll to position [0, 0]
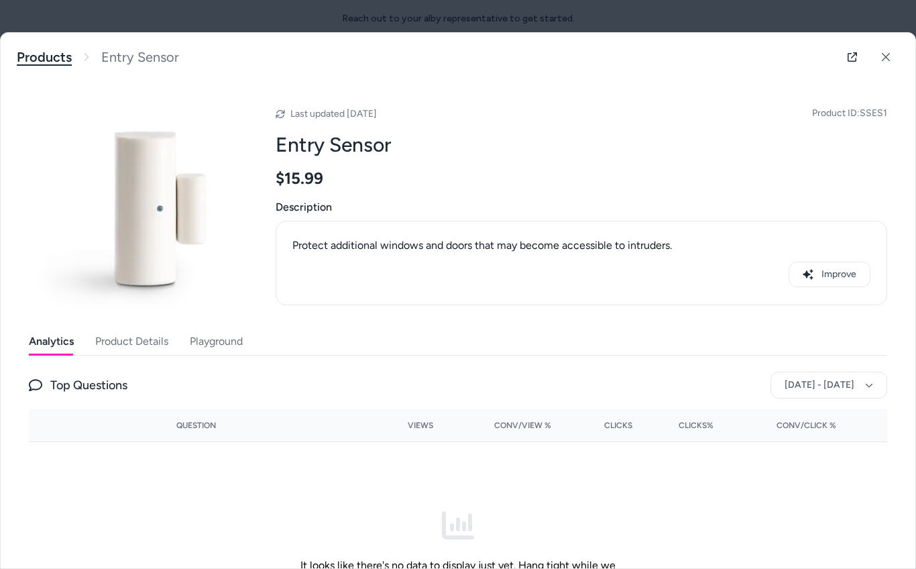
click at [44, 54] on link "Products" at bounding box center [44, 57] width 55 height 17
